Goal: Task Accomplishment & Management: Complete application form

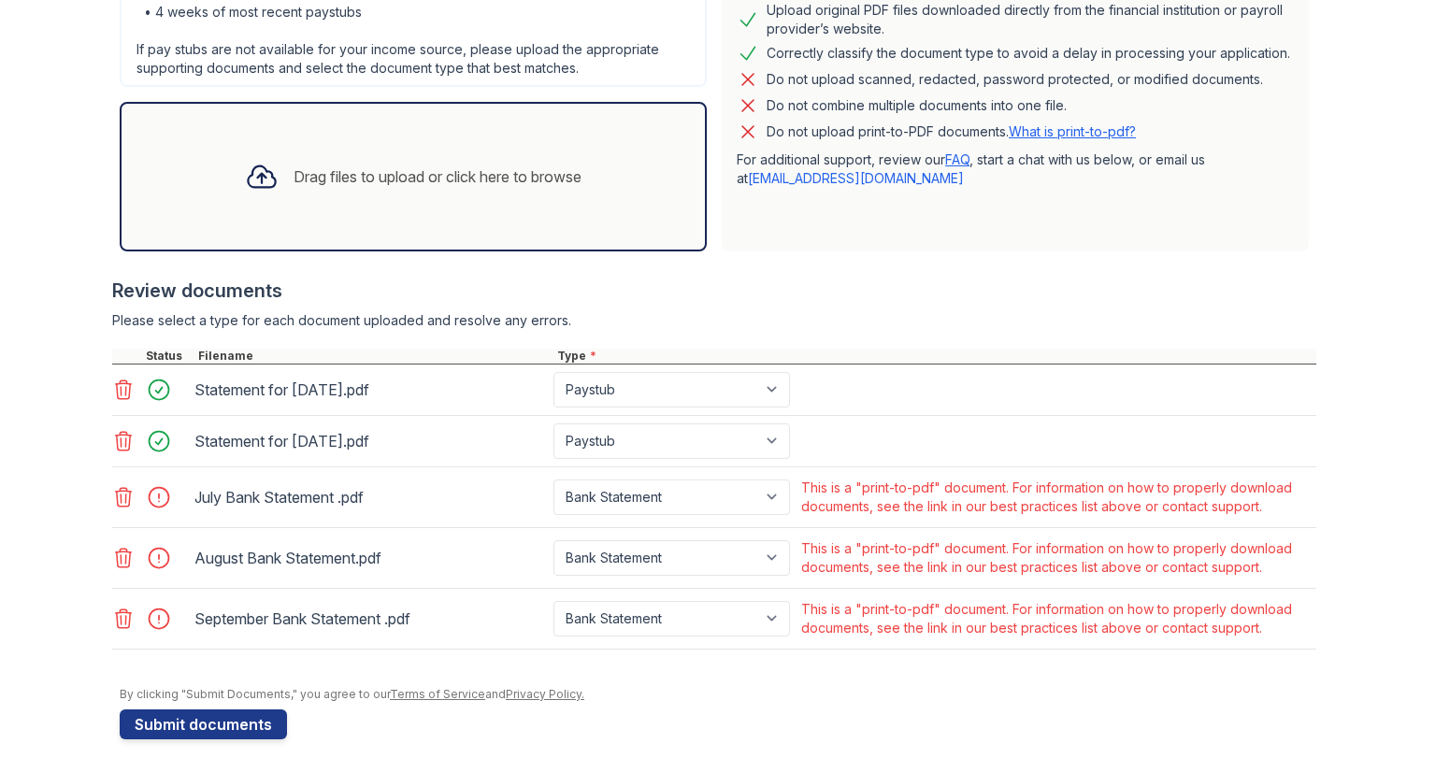
scroll to position [520, 0]
click at [1112, 124] on link "What is print-to-pdf?" at bounding box center [1072, 130] width 127 height 16
click at [120, 498] on icon at bounding box center [123, 496] width 22 height 22
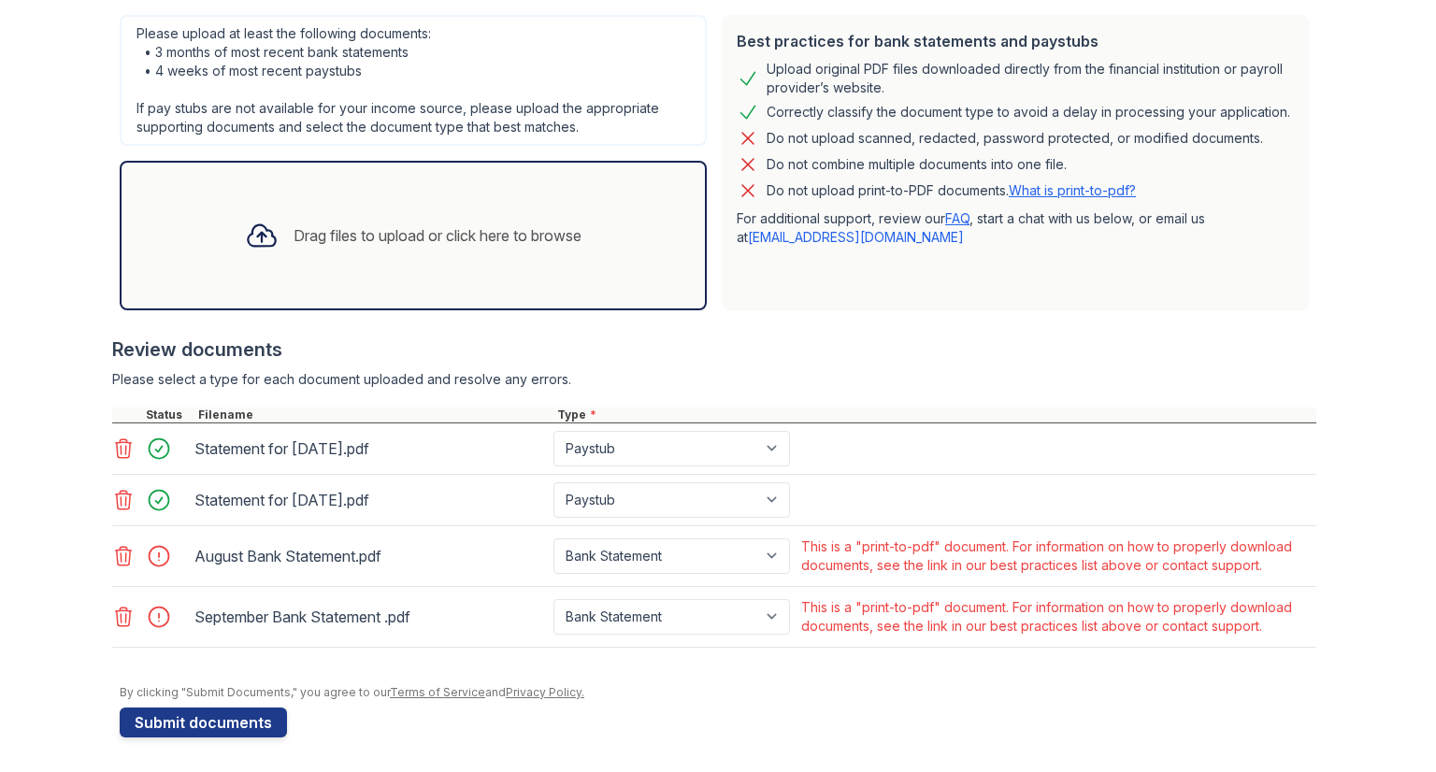
click at [116, 562] on icon at bounding box center [124, 556] width 16 height 19
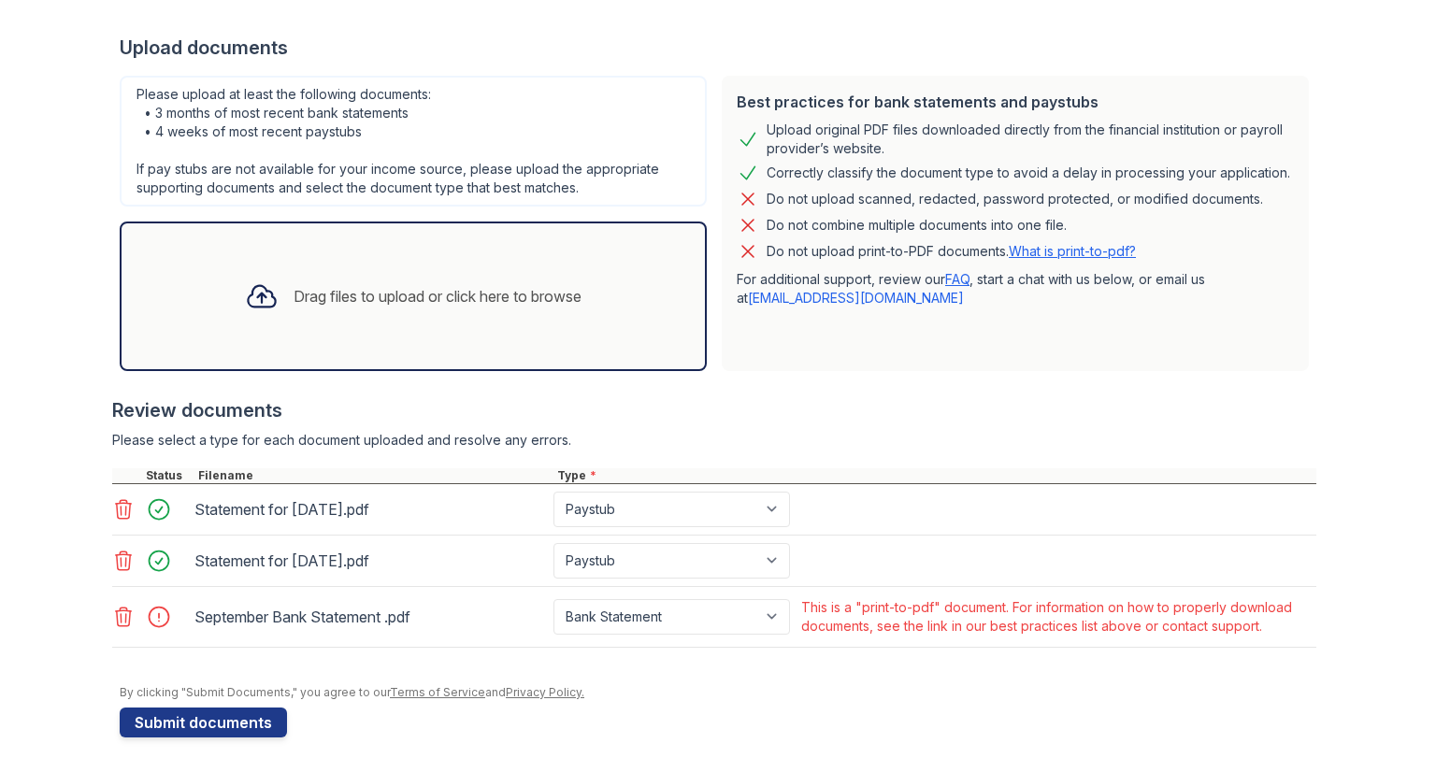
click at [120, 610] on icon at bounding box center [123, 617] width 22 height 22
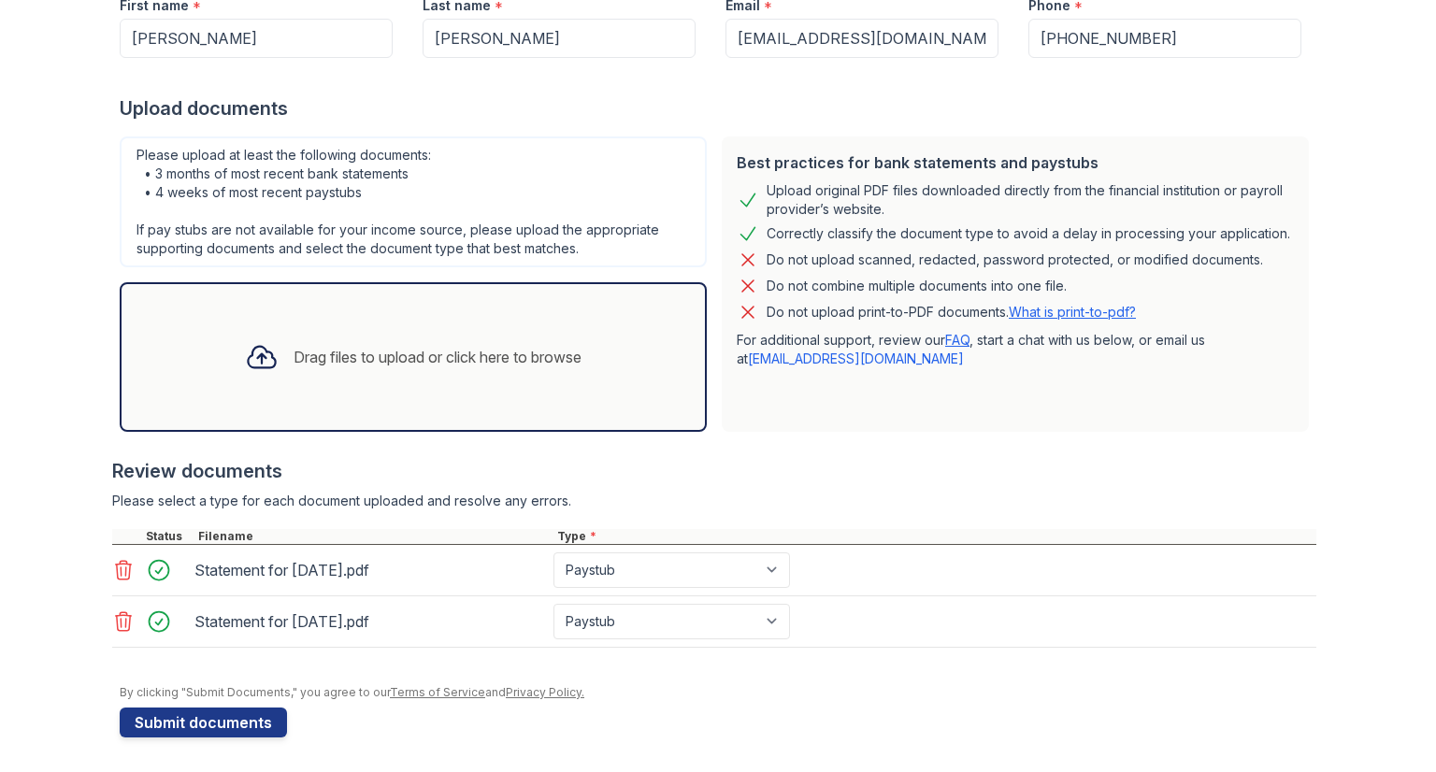
click at [374, 363] on div "Drag files to upload or click here to browse" at bounding box center [438, 357] width 288 height 22
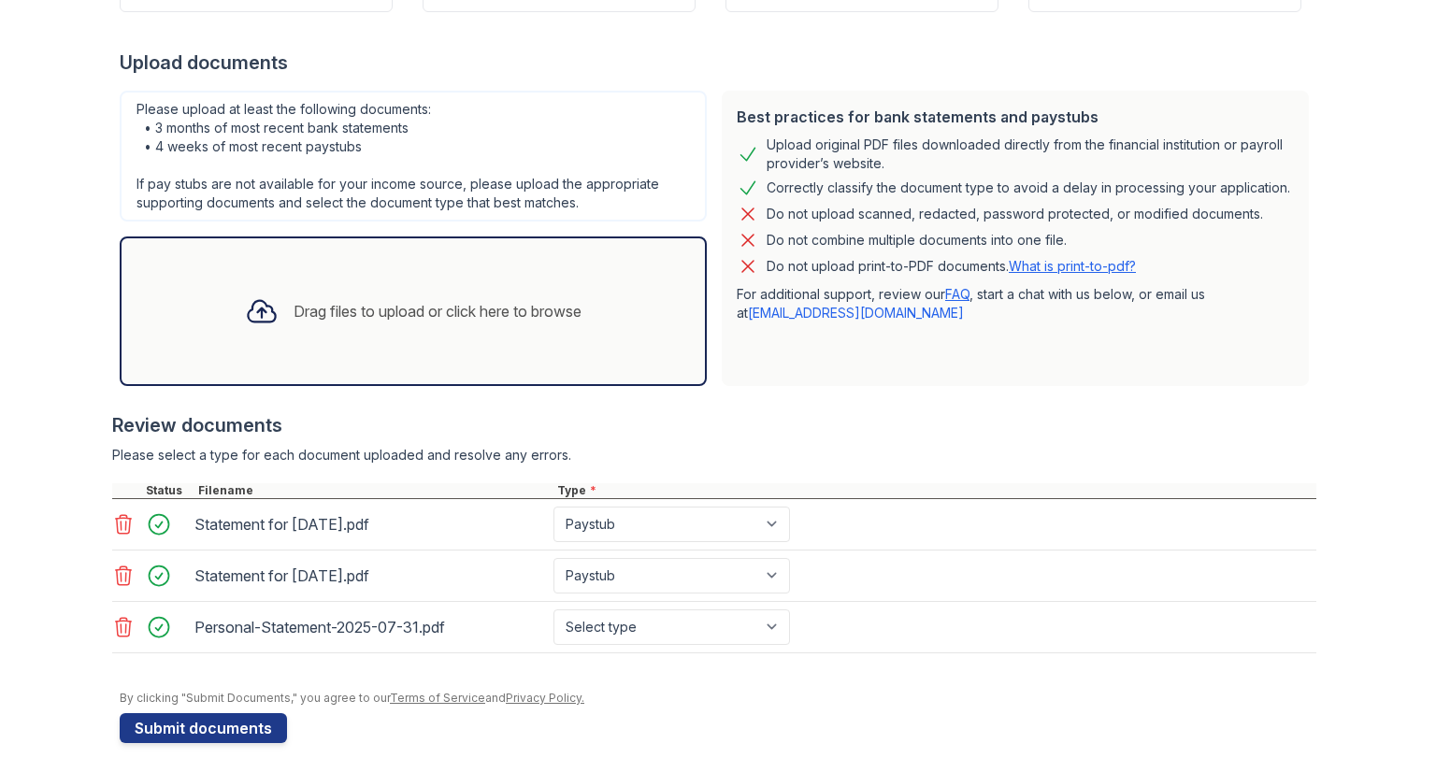
scroll to position [389, 0]
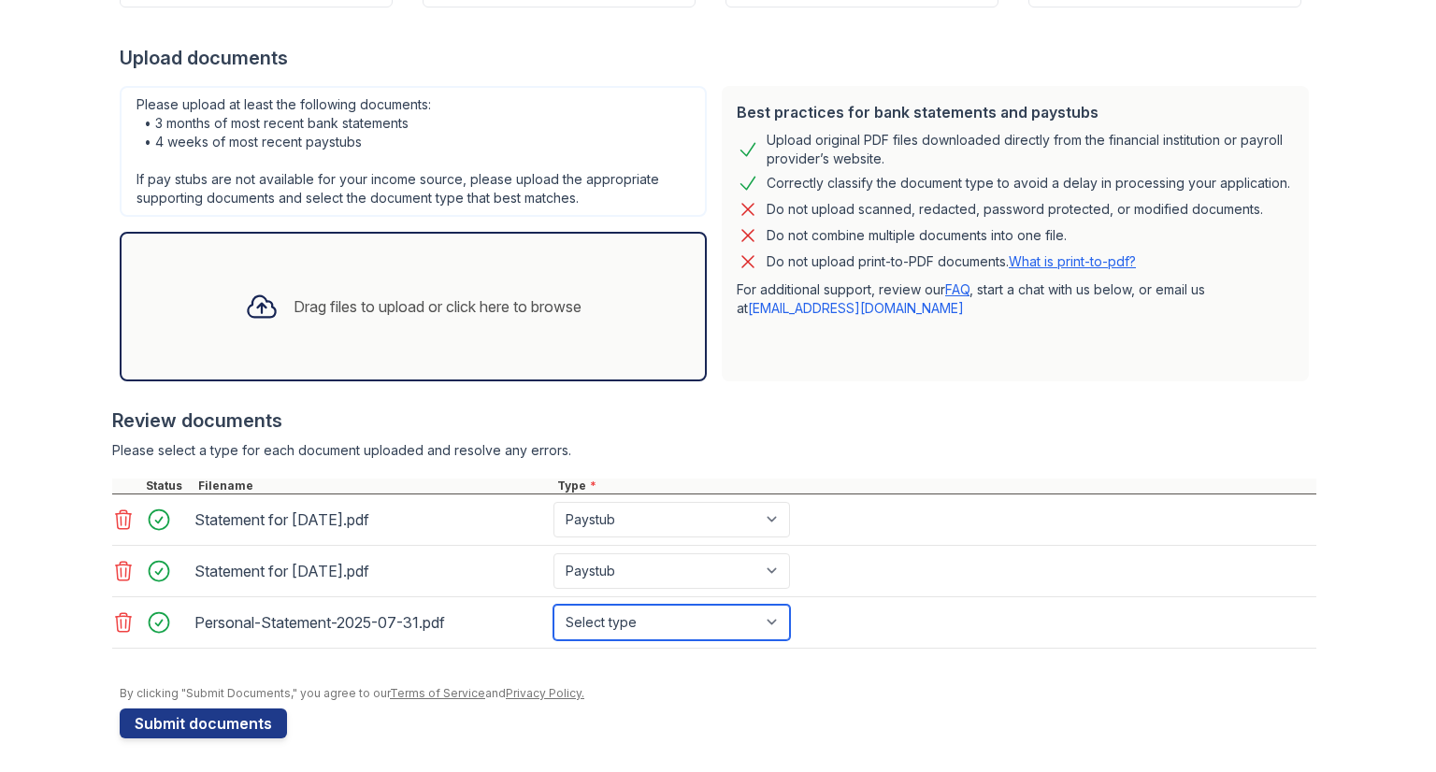
click at [670, 622] on select "Select type Paystub Bank Statement Offer Letter Tax Documents Benefit Award Let…" at bounding box center [671, 623] width 237 height 36
select select "bank_statement"
click at [553, 605] on select "Select type Paystub Bank Statement Offer Letter Tax Documents Benefit Award Let…" at bounding box center [671, 623] width 237 height 36
click at [378, 324] on div "Drag files to upload or click here to browse" at bounding box center [413, 307] width 366 height 64
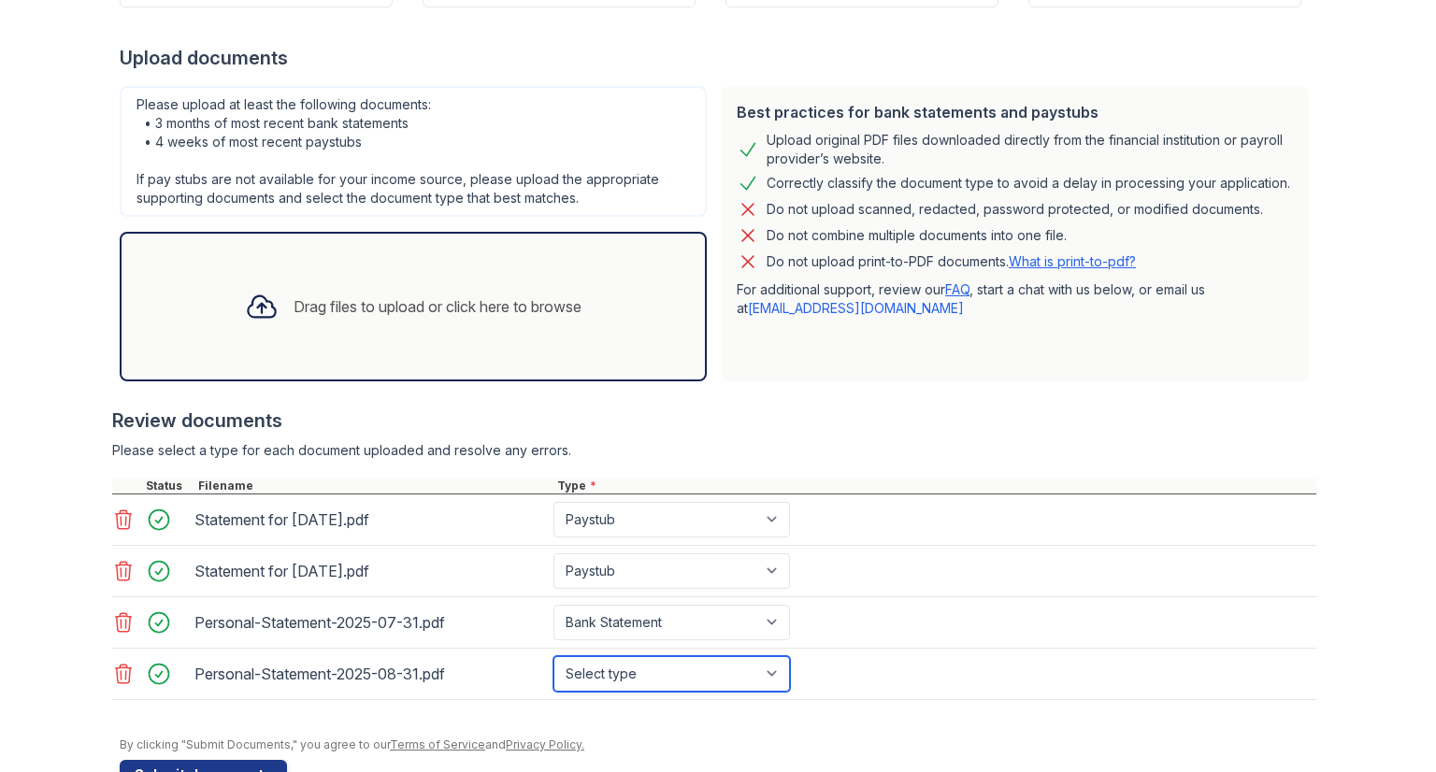
click at [681, 674] on select "Select type Paystub Bank Statement Offer Letter Tax Documents Benefit Award Let…" at bounding box center [671, 674] width 237 height 36
select select "bank_statement"
click at [553, 656] on select "Select type Paystub Bank Statement Offer Letter Tax Documents Benefit Award Let…" at bounding box center [671, 674] width 237 height 36
click at [536, 308] on div "Drag files to upload or click here to browse" at bounding box center [438, 306] width 288 height 22
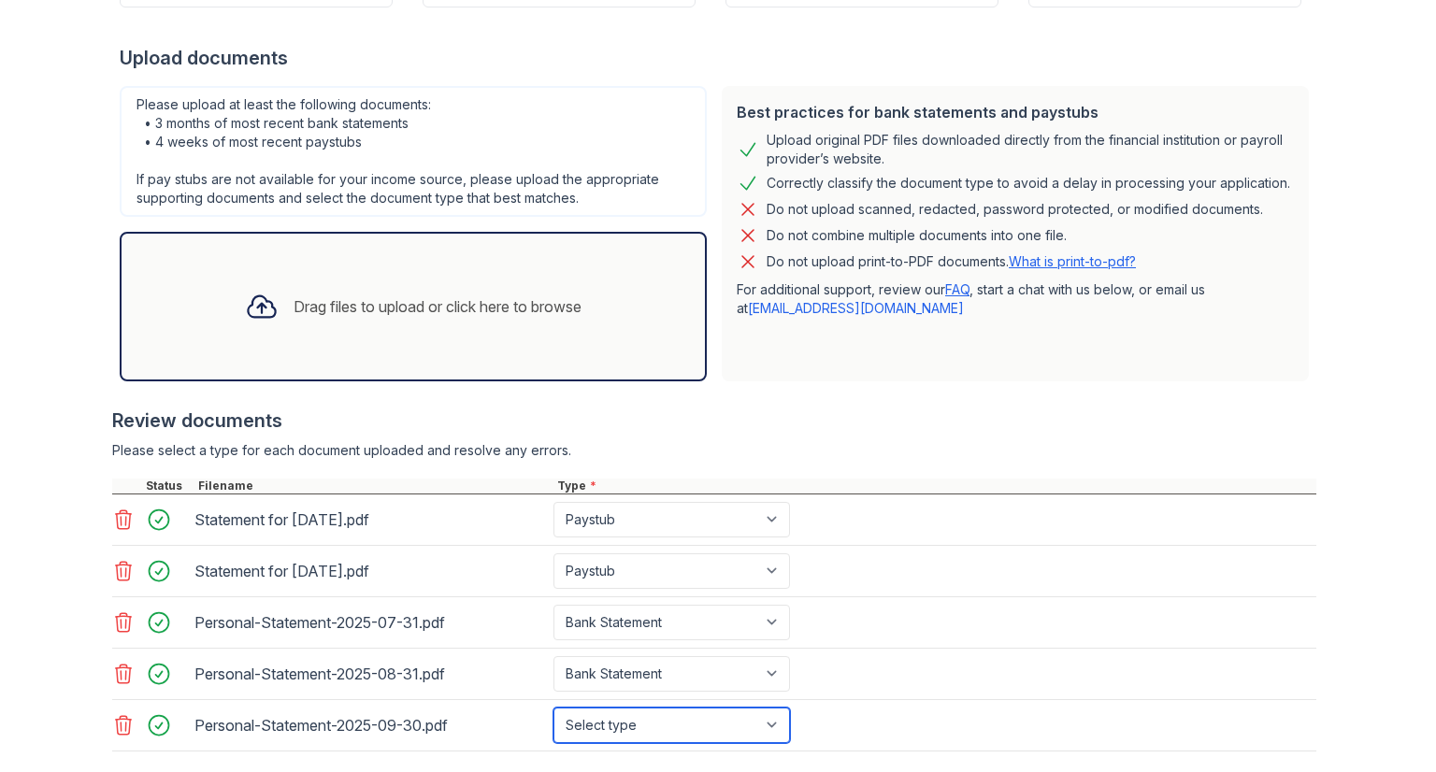
click at [567, 711] on select "Select type Paystub Bank Statement Offer Letter Tax Documents Benefit Award Let…" at bounding box center [671, 726] width 237 height 36
select select "bank_statement"
click at [553, 708] on select "Select type Paystub Bank Statement Offer Letter Tax Documents Benefit Award Let…" at bounding box center [671, 726] width 237 height 36
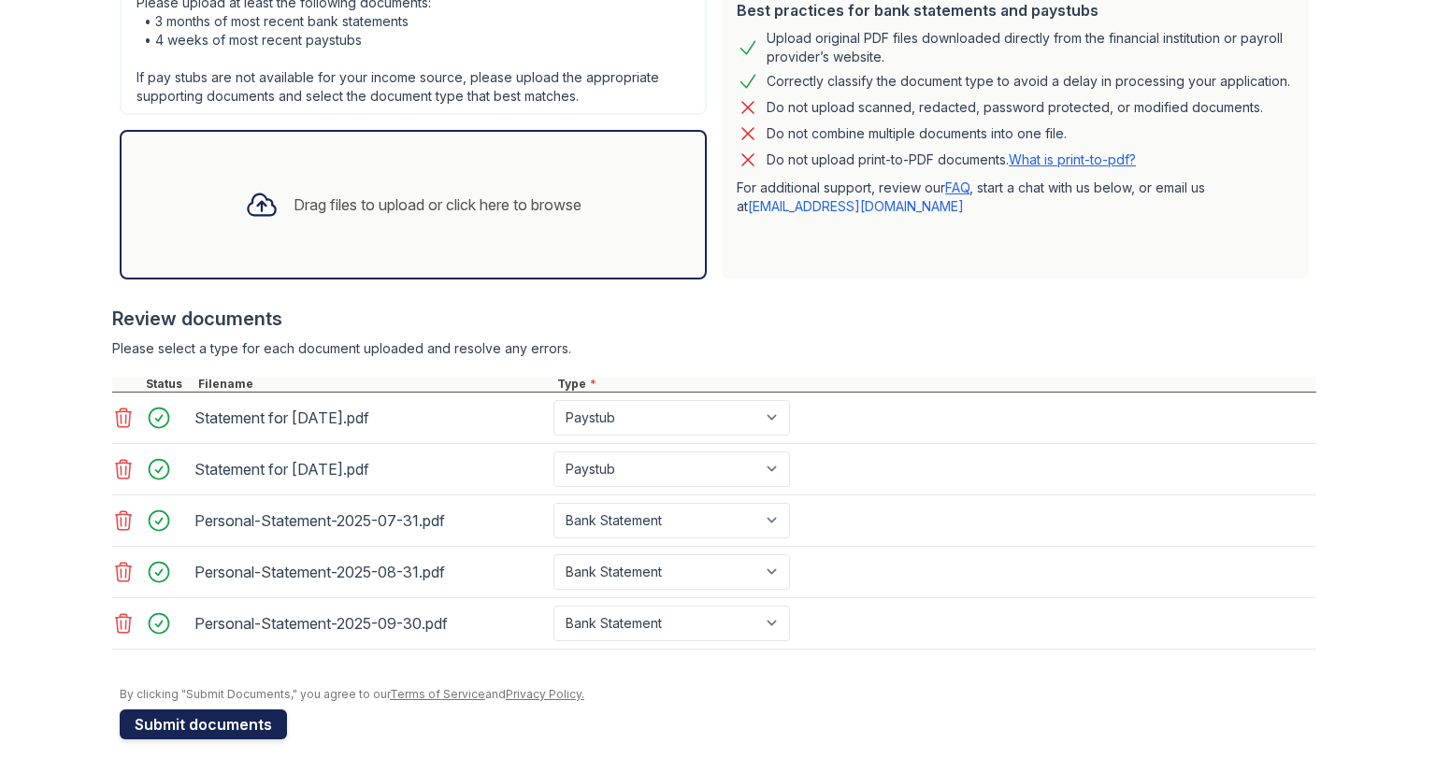
click at [223, 713] on button "Submit documents" at bounding box center [203, 725] width 167 height 30
